Goal: Information Seeking & Learning: Learn about a topic

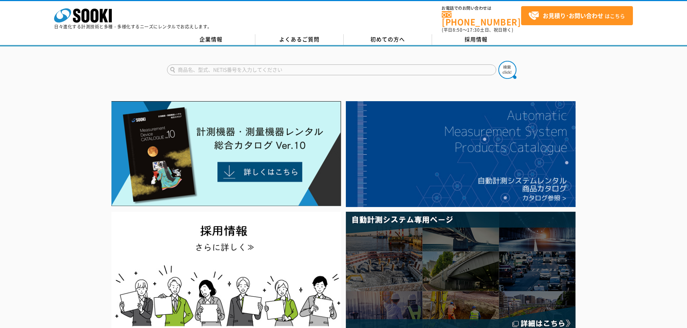
click at [222, 56] on div at bounding box center [343, 64] width 687 height 35
click at [222, 65] on input "text" at bounding box center [331, 70] width 329 height 11
type input "商品名、型式、NETIS番号を入力してください"
click at [571, 71] on div "商品名、型式、NETIS番号を入力してください" at bounding box center [343, 64] width 687 height 35
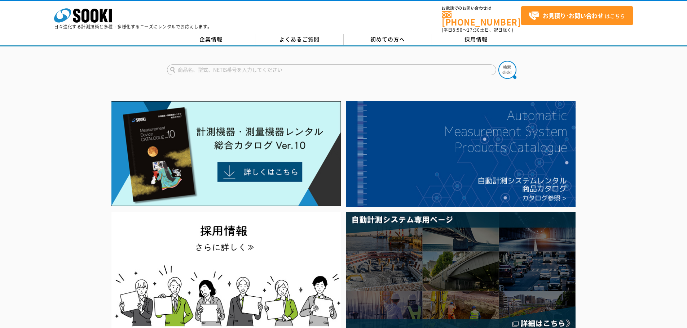
click at [253, 65] on input "text" at bounding box center [331, 70] width 329 height 11
paste input "SZ-200"
type input "SZ-200"
click at [511, 66] on img at bounding box center [507, 70] width 18 height 18
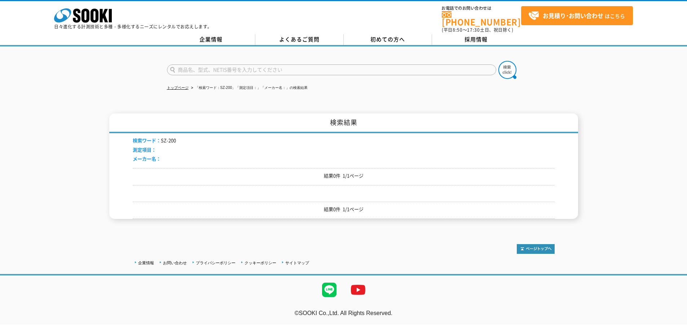
click at [191, 65] on input "text" at bounding box center [331, 70] width 329 height 11
type input "絶縁"
click at [509, 66] on img at bounding box center [507, 70] width 18 height 18
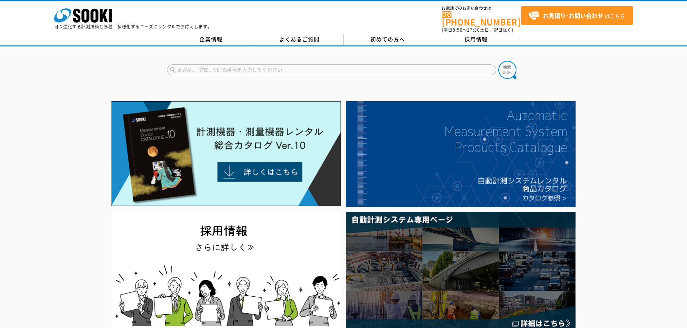
click at [314, 71] on form at bounding box center [343, 71] width 353 height 20
click at [313, 67] on input "text" at bounding box center [331, 70] width 329 height 11
paste input "ストリングチェッカー ソラメンテZ　SZ-200"
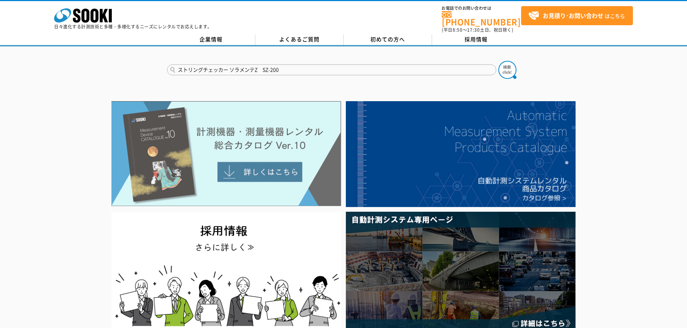
type input "ストリングチェッカー ソラメンテZ　SZ-200"
click at [498, 61] on button at bounding box center [507, 70] width 18 height 18
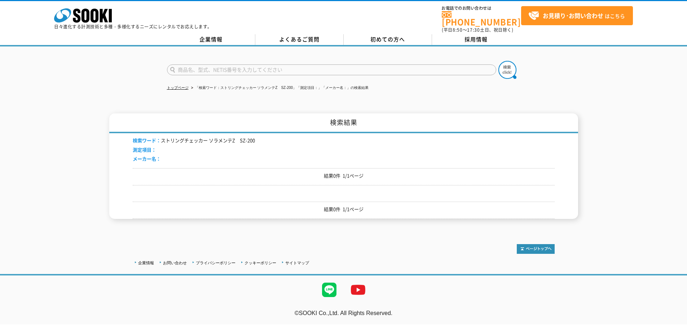
click at [246, 65] on input "text" at bounding box center [331, 70] width 329 height 11
paste input "ストリングチェッカー ソラメンテZ　SZ-200"
drag, startPoint x: 259, startPoint y: 66, endPoint x: 105, endPoint y: 61, distance: 154.4
click at [105, 61] on div "ストリングチェッカー ソラメンテZ　SZ-200" at bounding box center [343, 64] width 687 height 35
type input "SZ-200"
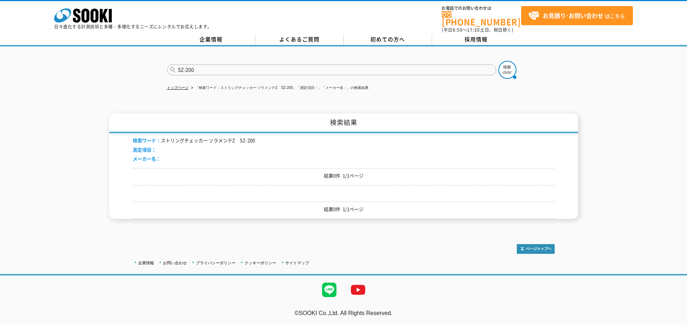
click at [498, 61] on button at bounding box center [507, 70] width 18 height 18
click at [275, 65] on input "text" at bounding box center [331, 70] width 329 height 11
type input "SOLAMENTE"
click at [498, 61] on button at bounding box center [507, 70] width 18 height 18
click at [197, 66] on input "text" at bounding box center [331, 70] width 329 height 11
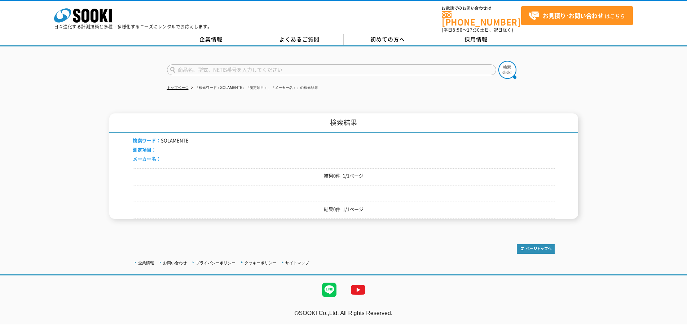
paste input "LIR　E6PRO　E8　PRO"
type input "LIR　E6PRO　E8　PRO"
click at [510, 67] on img at bounding box center [507, 70] width 18 height 18
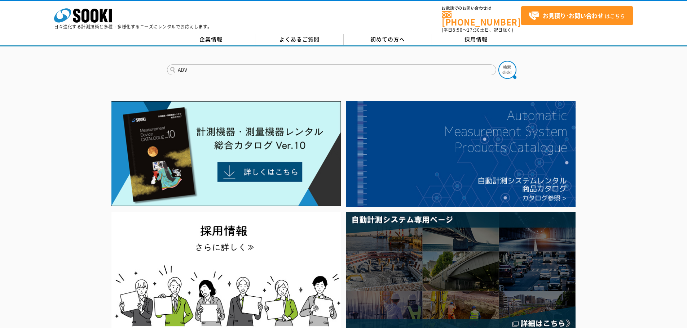
type input "ADV"
click at [498, 61] on button at bounding box center [507, 70] width 18 height 18
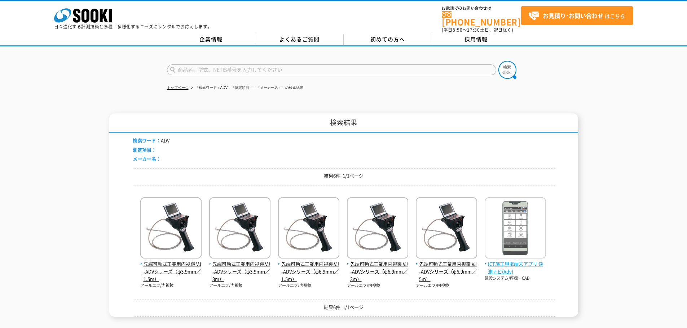
click at [508, 265] on span "ICT施工現場端末アプリ 快測ナビ(Adv)" at bounding box center [515, 268] width 61 height 15
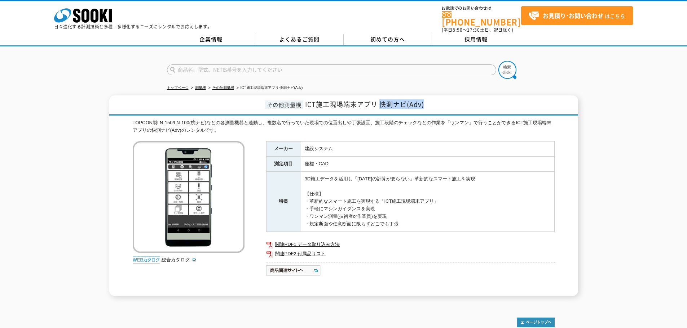
drag, startPoint x: 379, startPoint y: 102, endPoint x: 428, endPoint y: 102, distance: 49.4
click at [428, 102] on h1 "その他測量機 ICT施工現場端末アプリ 快測ナビ(Adv)" at bounding box center [343, 106] width 469 height 20
copy span "快測ナビ(Adv)"
click at [409, 100] on span "ICT施工現場端末アプリ 快測ナビ(Adv)" at bounding box center [364, 105] width 119 height 10
drag, startPoint x: 375, startPoint y: 102, endPoint x: 304, endPoint y: 101, distance: 71.8
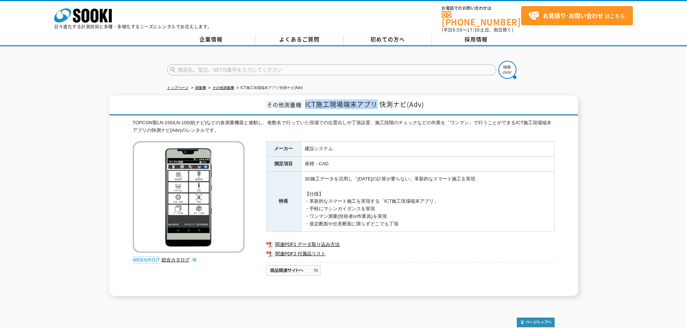
click at [304, 101] on h1 "その他測量機 ICT施工現場端末アプリ 快測ナビ(Adv)" at bounding box center [343, 106] width 469 height 20
copy span "ICT施工現場端末アプリ"
